Goal: Information Seeking & Learning: Learn about a topic

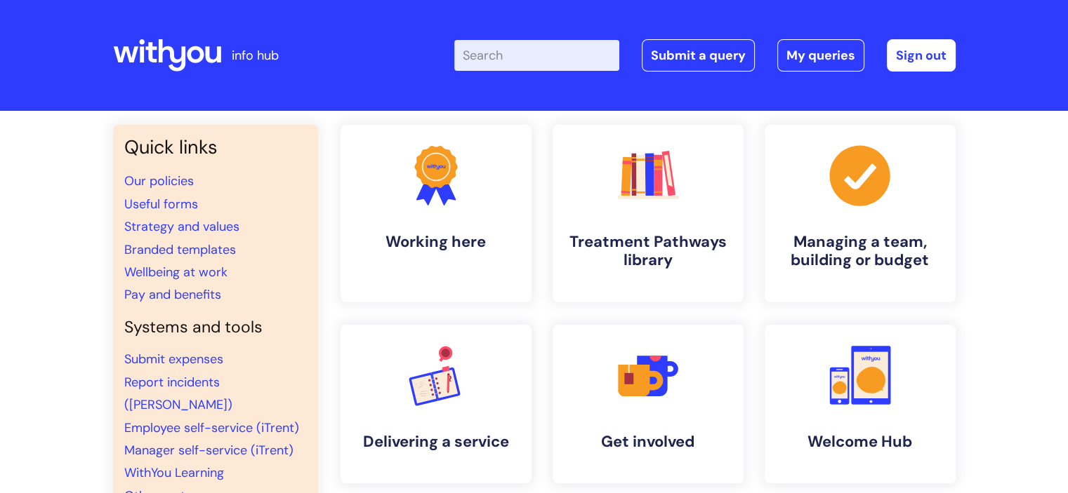
click at [501, 60] on input "Enter your search term here..." at bounding box center [536, 55] width 165 height 31
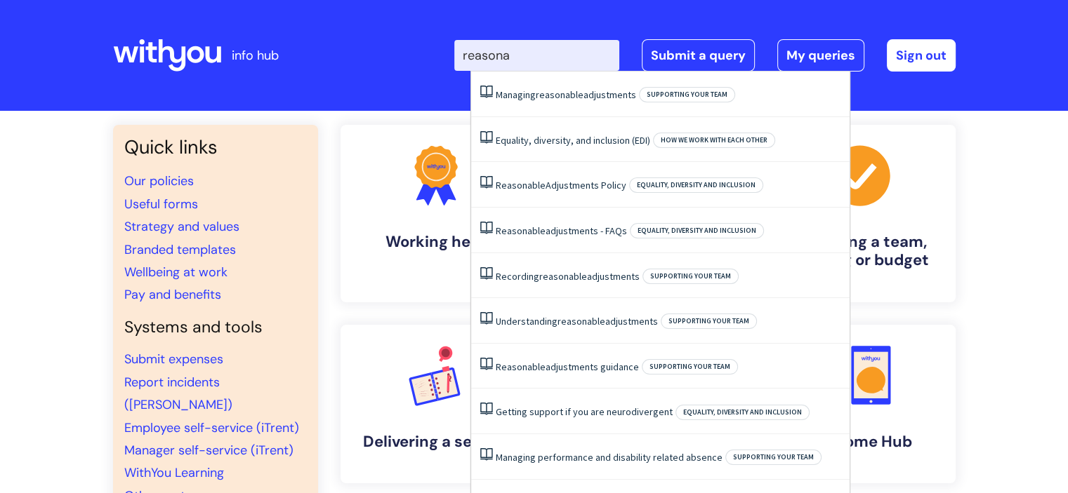
type input "reasonab"
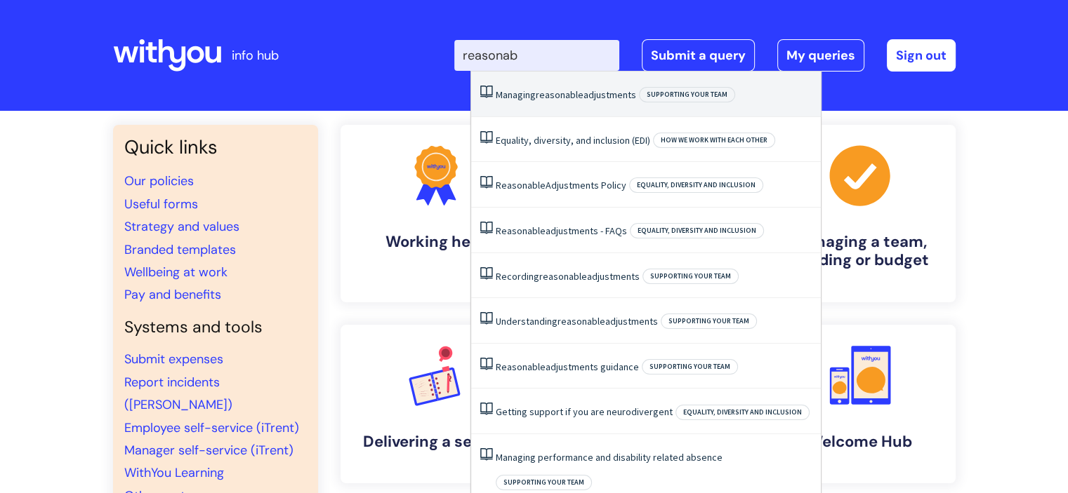
click at [578, 89] on span "reasonable" at bounding box center [560, 94] width 48 height 13
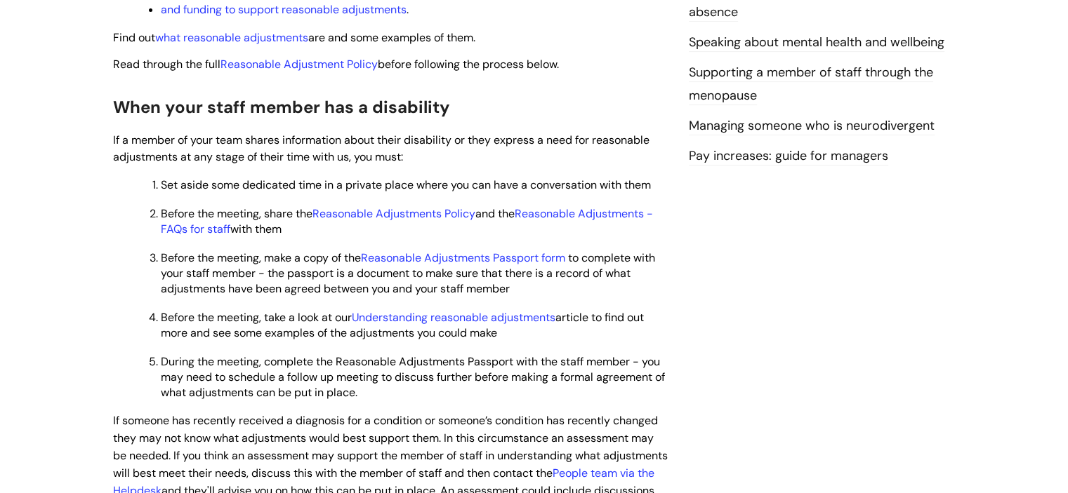
scroll to position [496, 0]
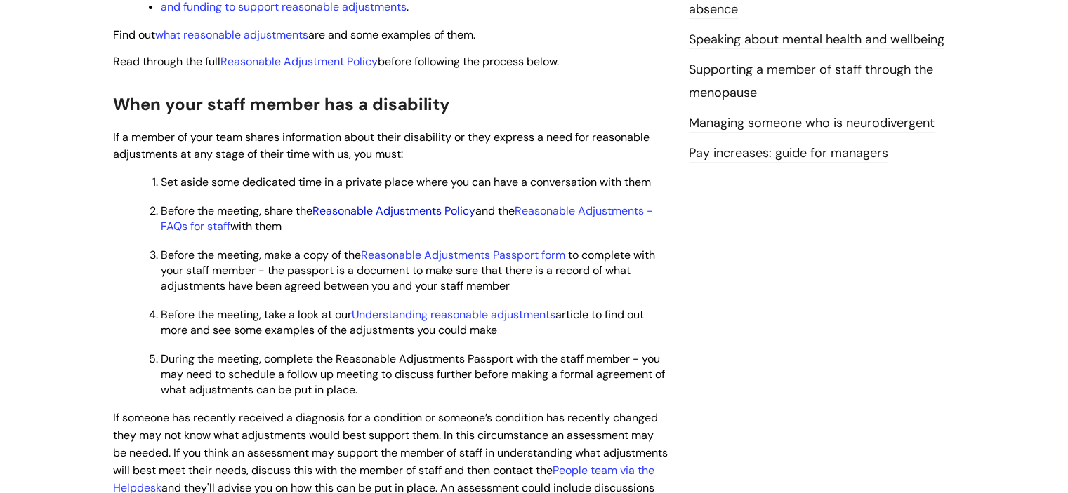
click at [446, 214] on link "Reasonable Adjustments Policy" at bounding box center [393, 211] width 163 height 15
click at [542, 263] on link "Reasonable Adjustments Passport form" at bounding box center [463, 255] width 204 height 15
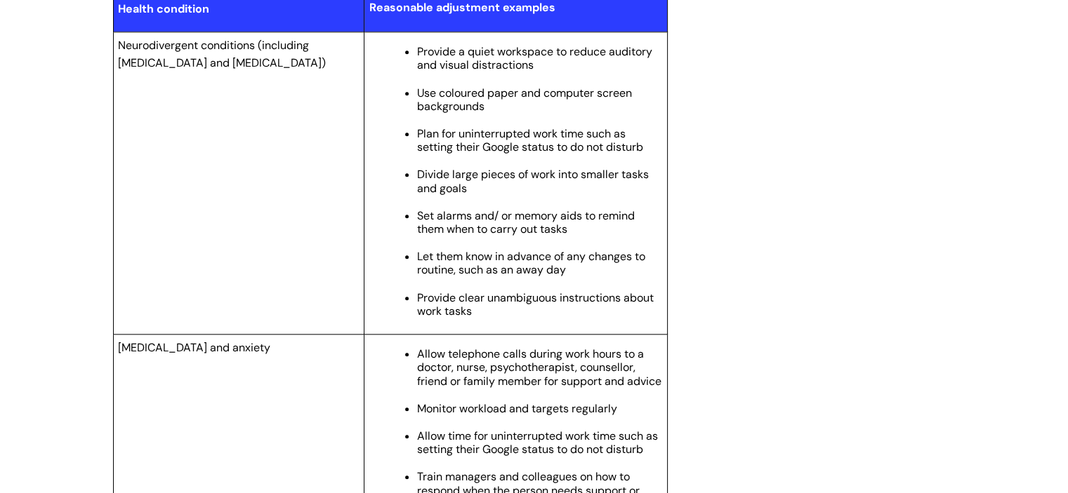
scroll to position [1510, 0]
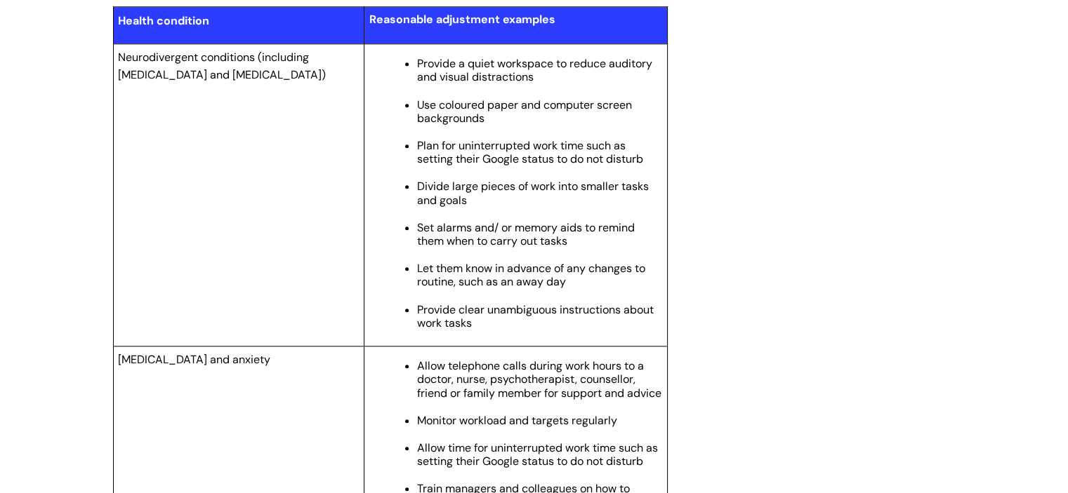
click at [726, 180] on div "Understanding reasonable adjustments Modified on: [DATE] 10:17 AM Use this if Y…" at bounding box center [533, 157] width 863 height 2982
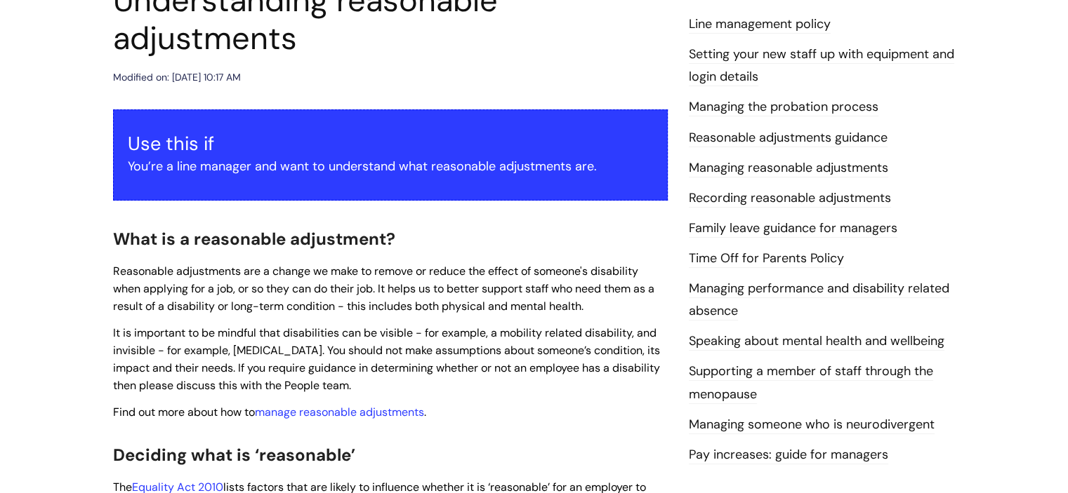
scroll to position [190, 0]
